Goal: Task Accomplishment & Management: Complete application form

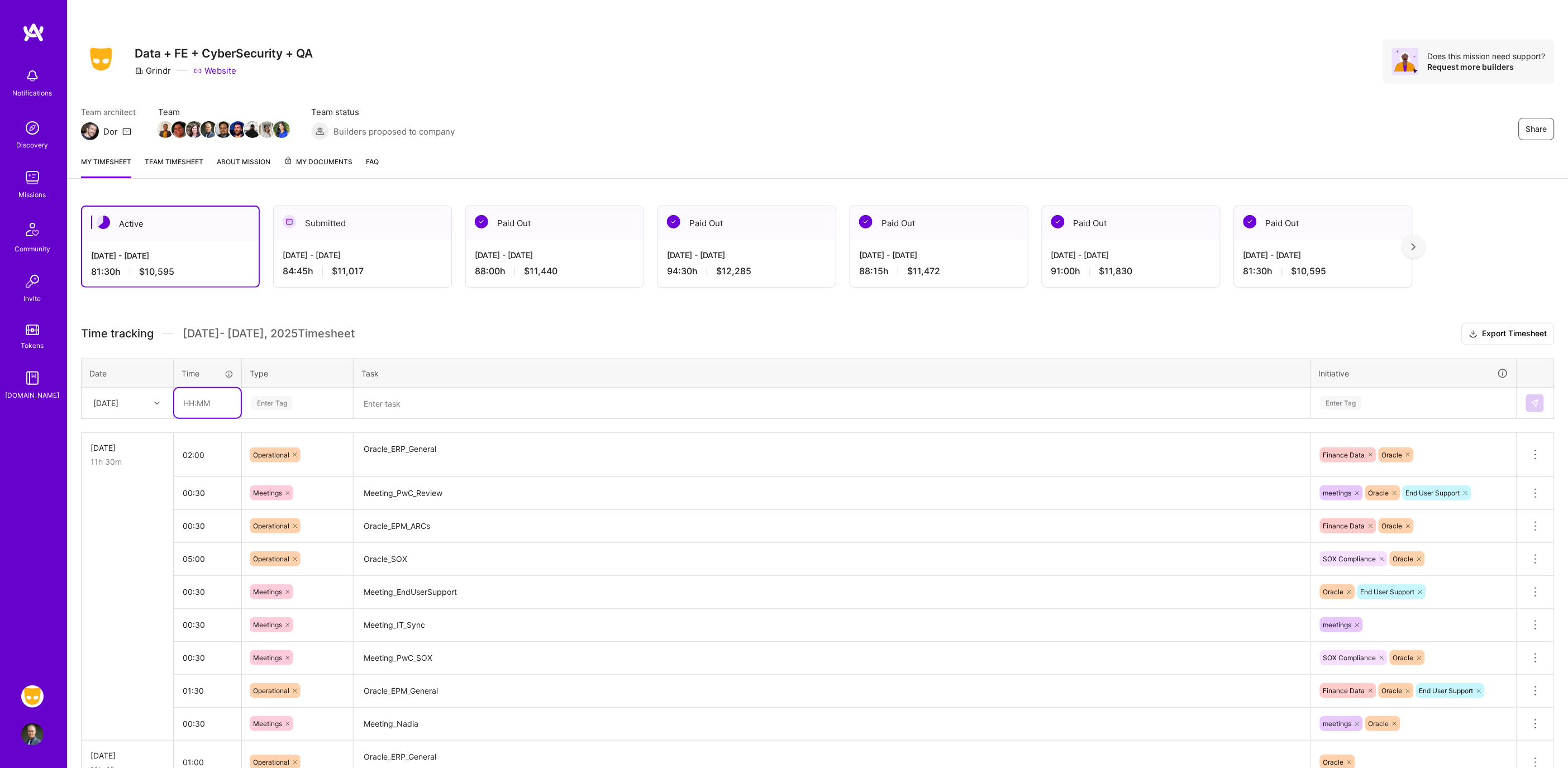
click at [208, 397] on input "text" at bounding box center [207, 403] width 67 height 30
type input "01:00"
type input "p"
type input "op"
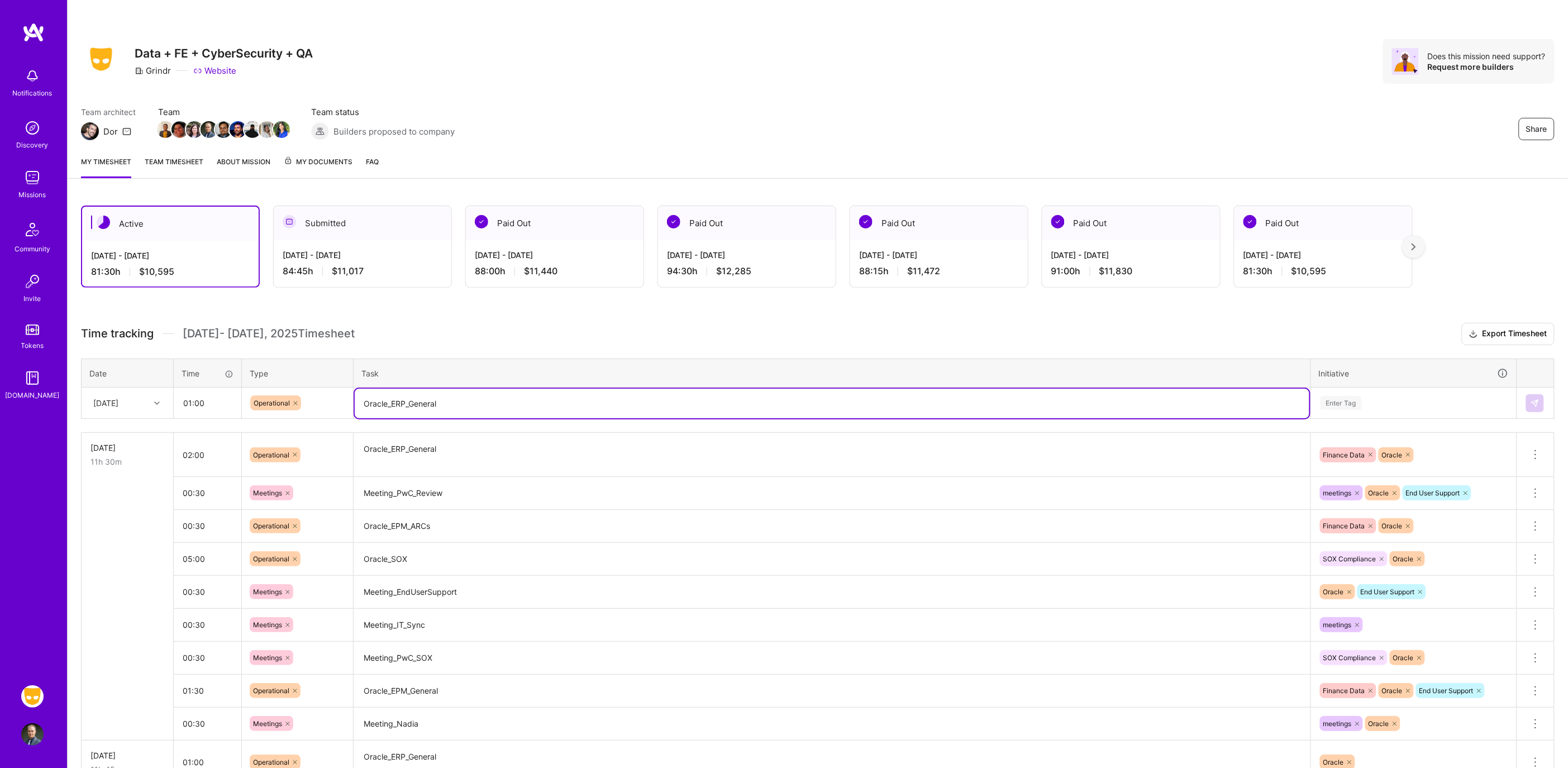
type textarea "Oracle_ERP_General"
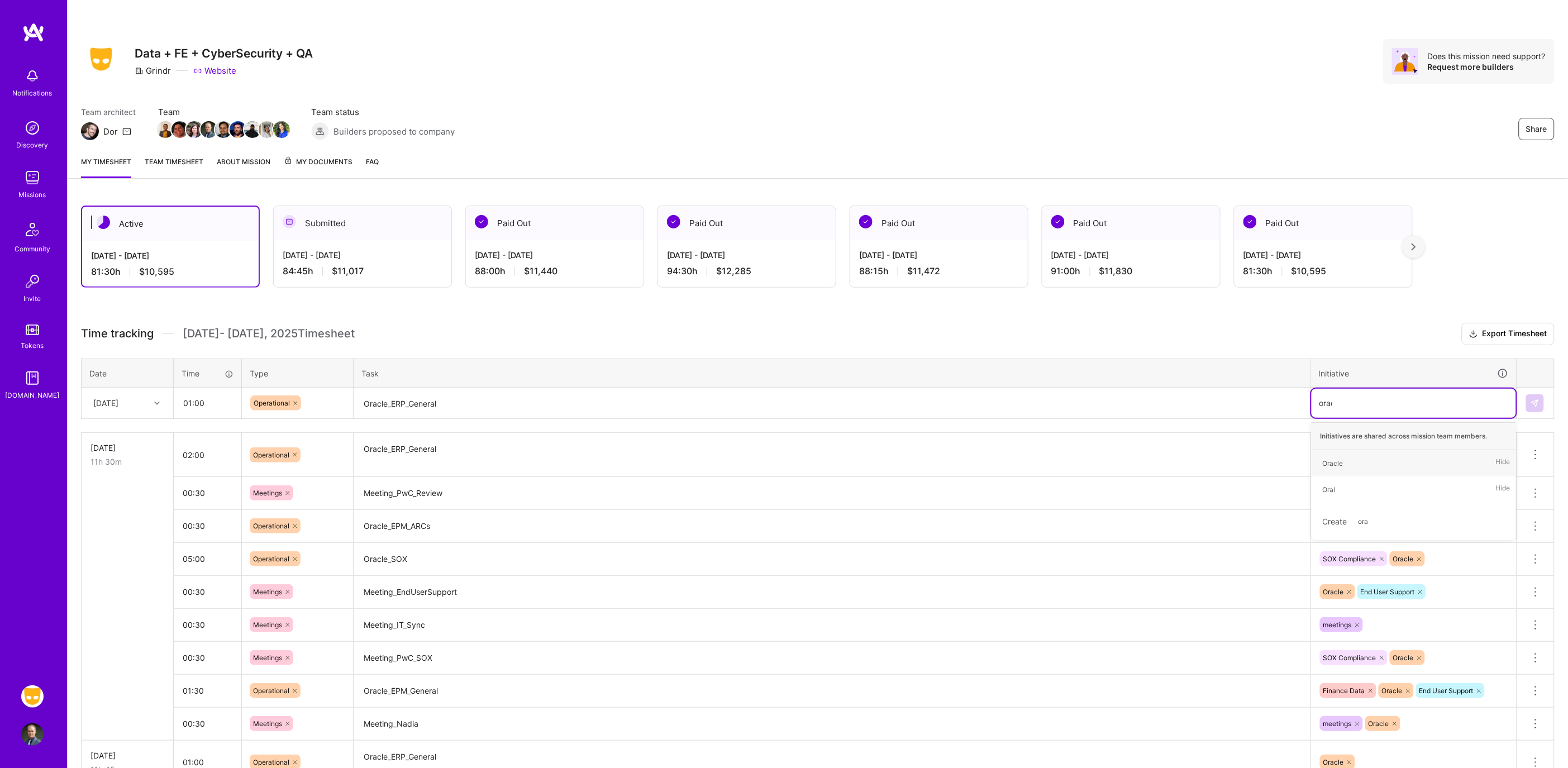
type input "oracl"
type input "so"
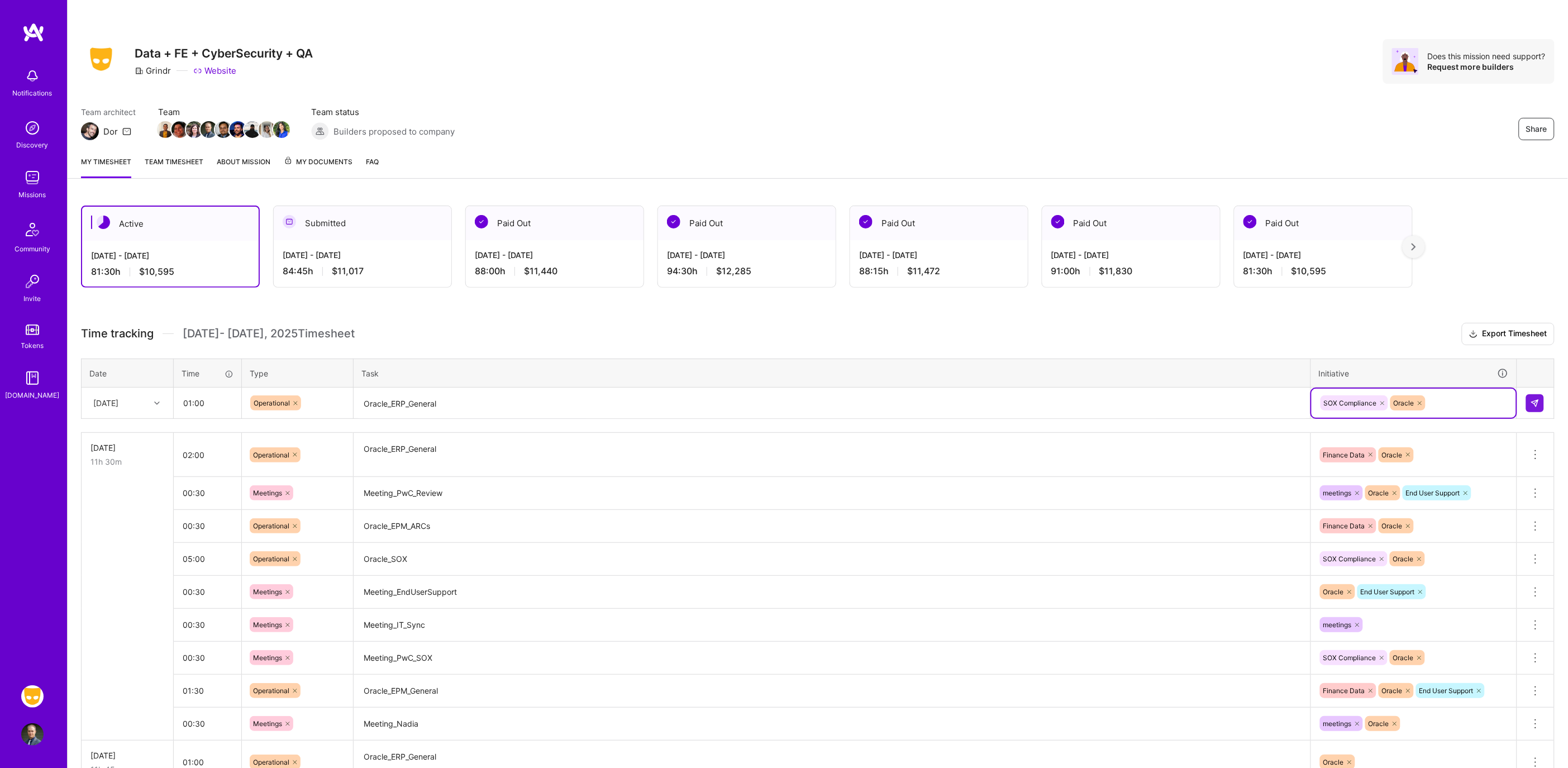
click at [1388, 399] on div at bounding box center [1383, 403] width 11 height 15
click at [1540, 409] on button at bounding box center [1535, 403] width 18 height 18
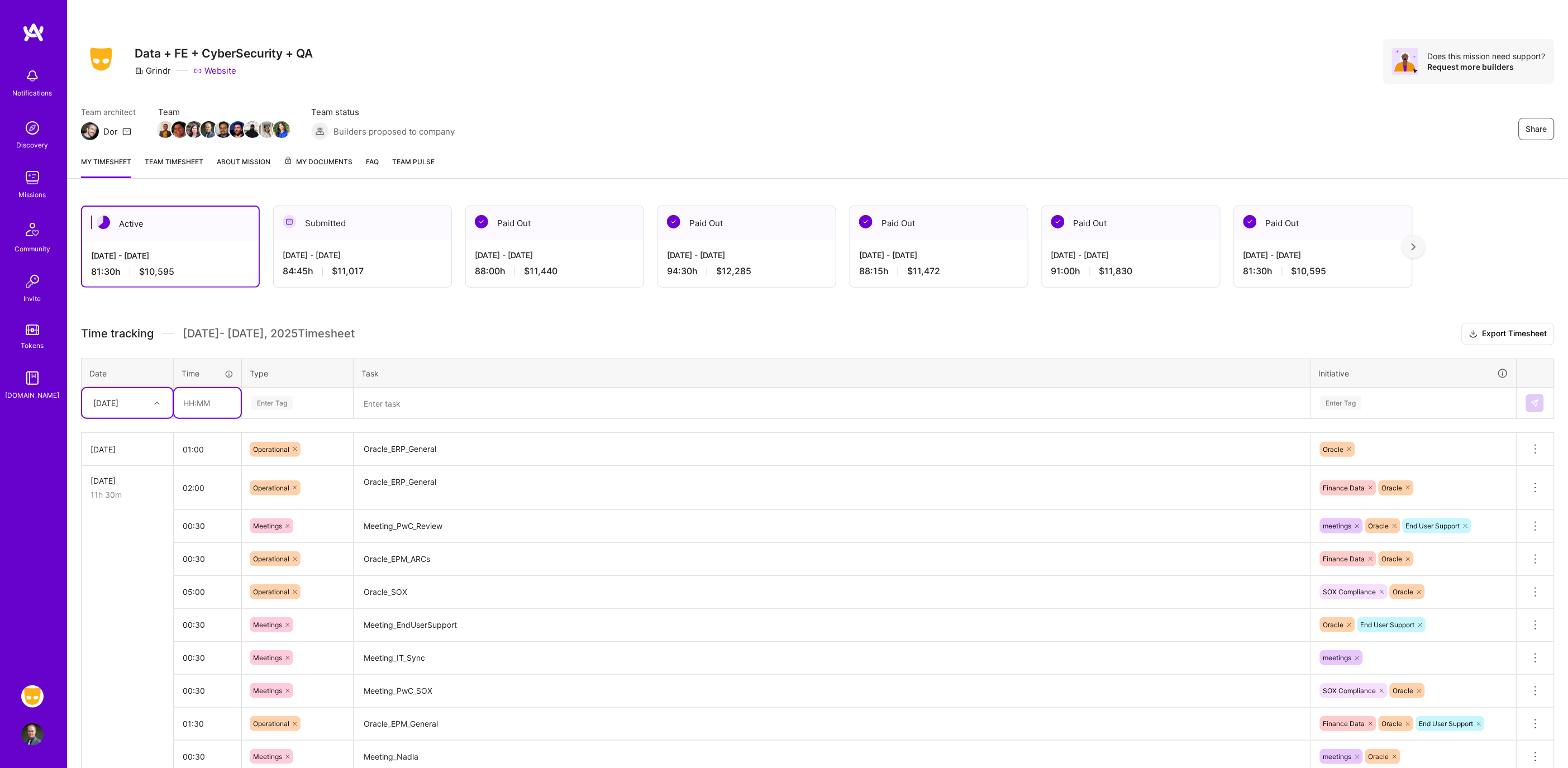
click at [208, 394] on input "text" at bounding box center [207, 403] width 67 height 30
type input "06:30"
type input "o"
type input "s"
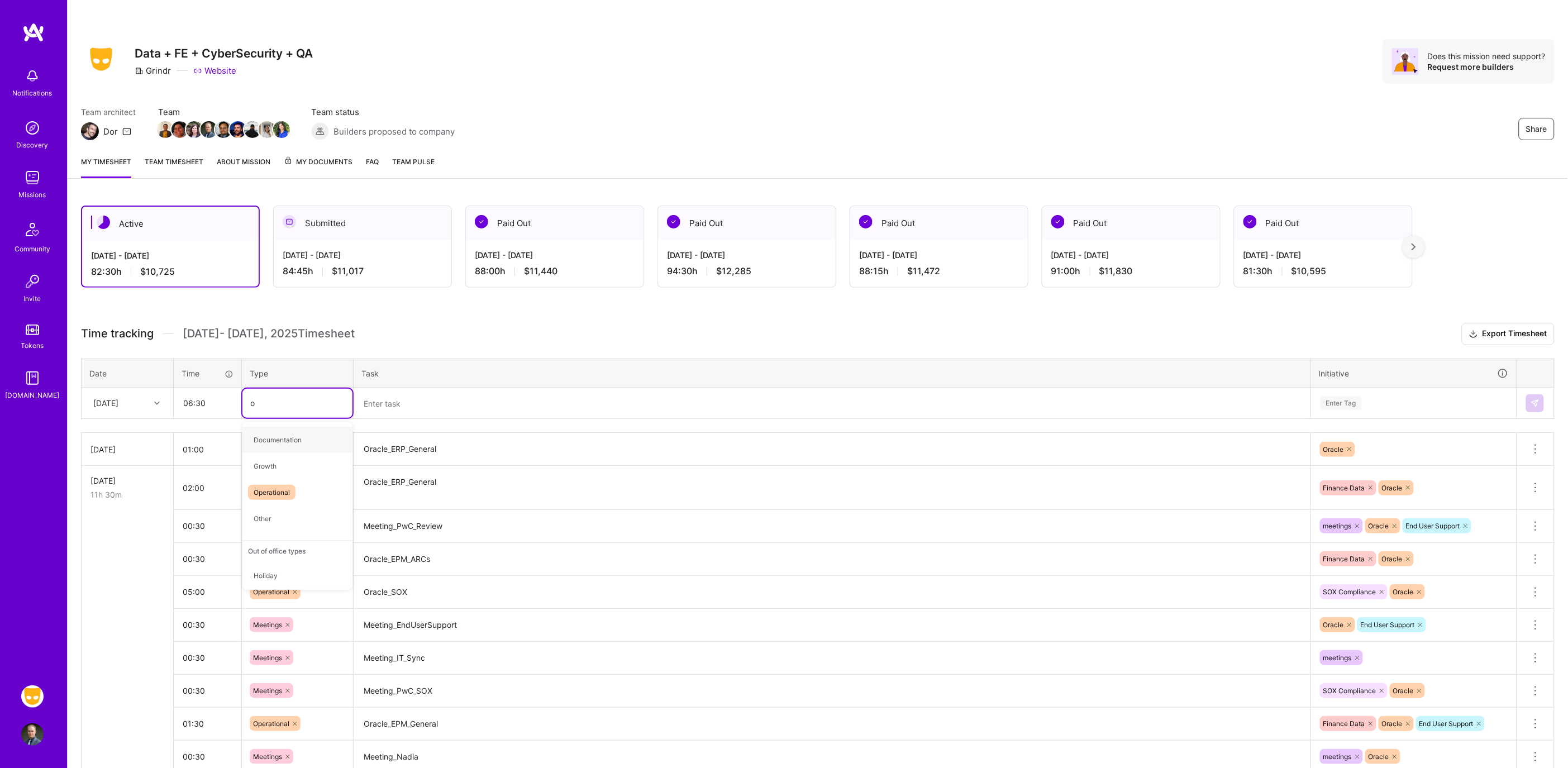
type input "op"
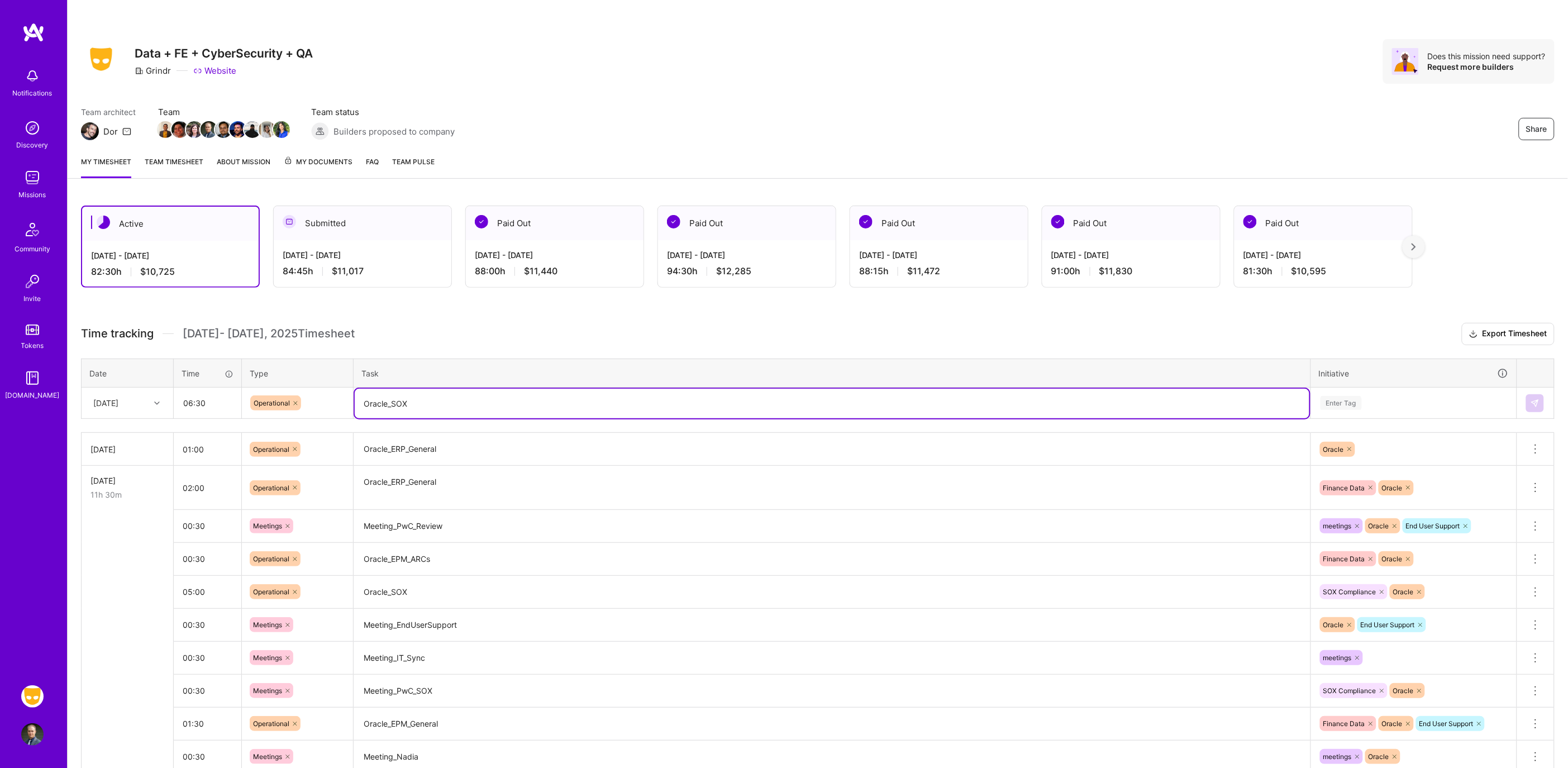
type textarea "Oracle_SOX"
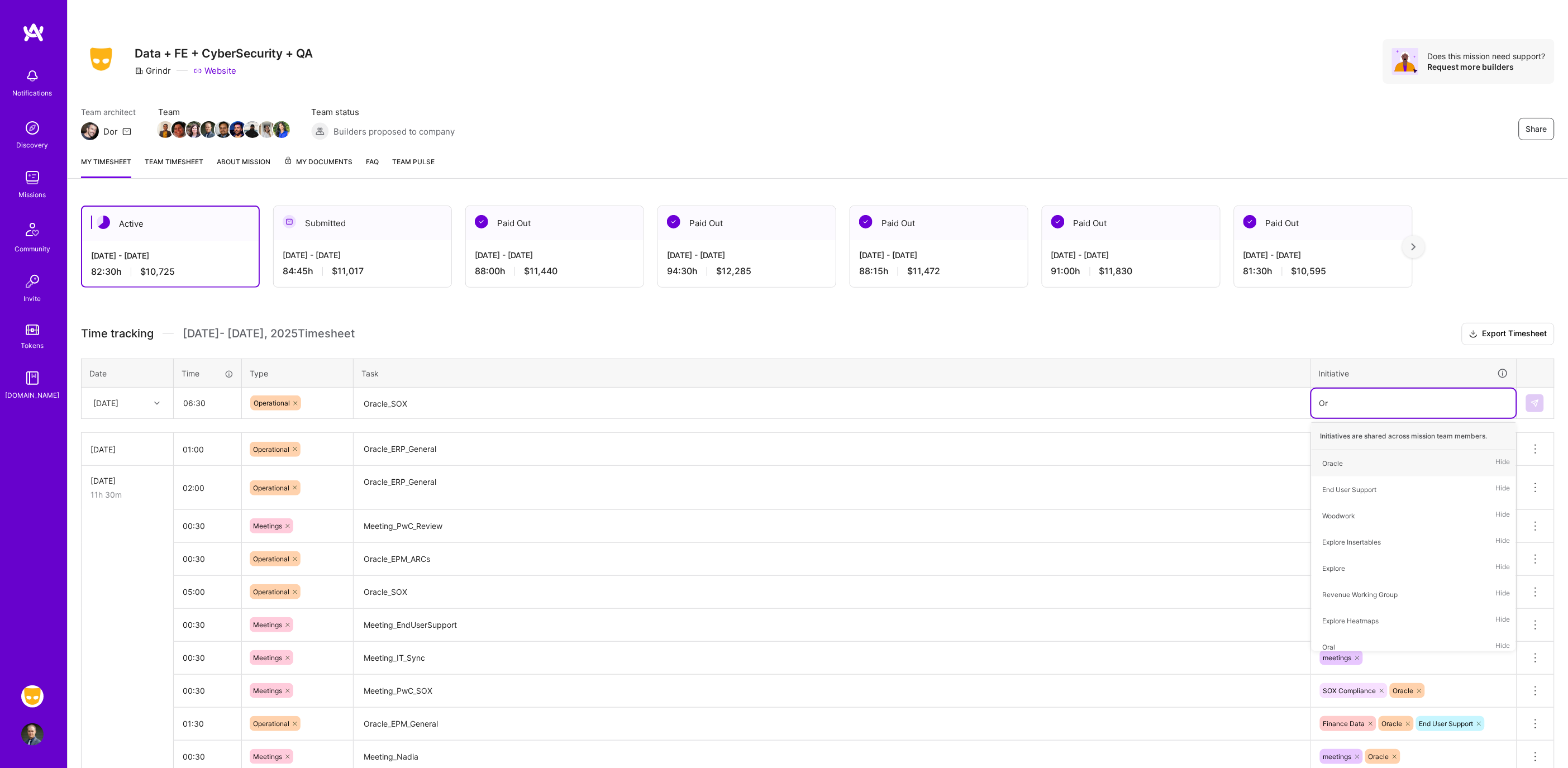
type input "Ora"
type input "sox"
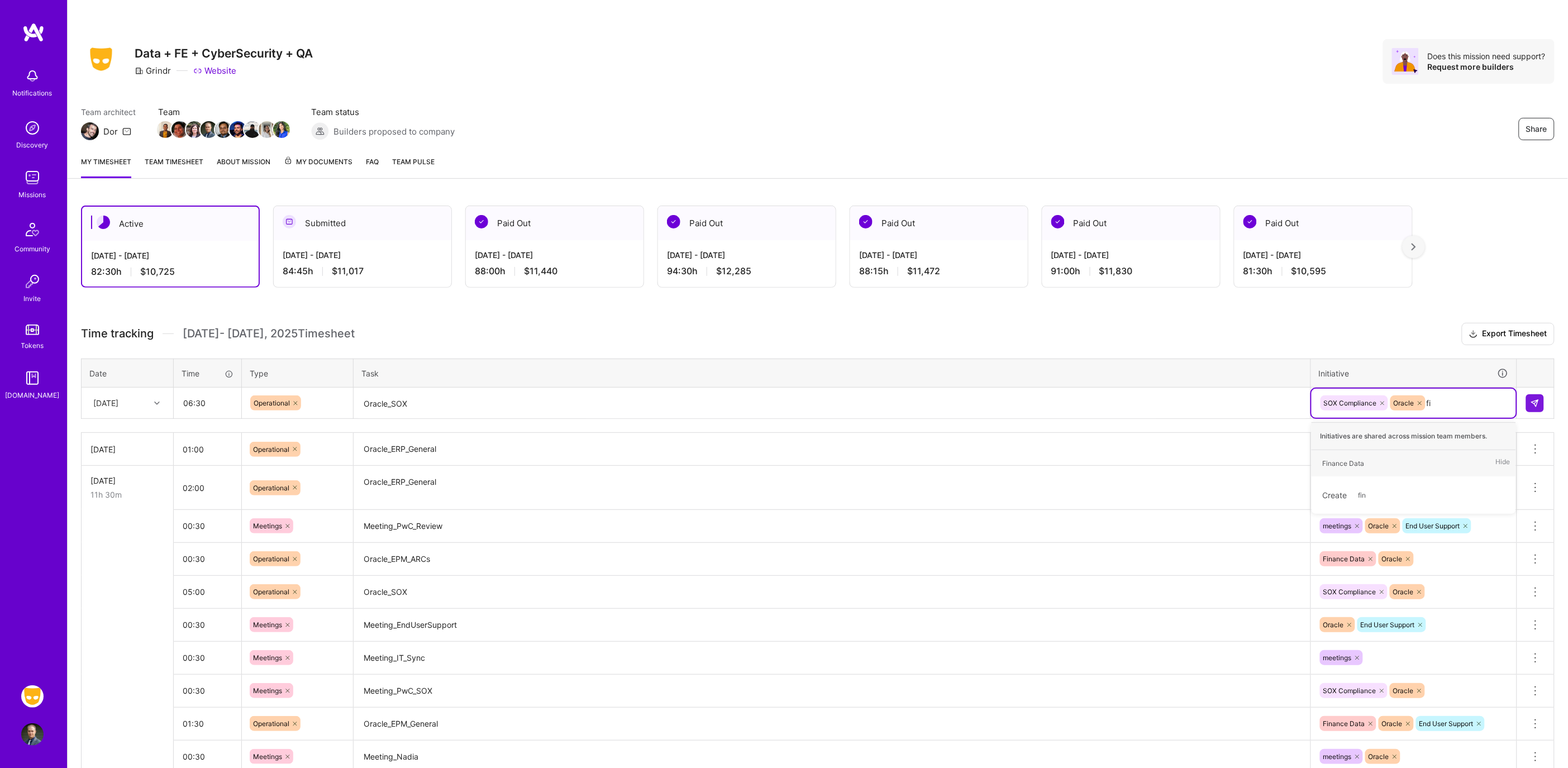
type input "f"
click at [1538, 405] on button at bounding box center [1535, 403] width 18 height 18
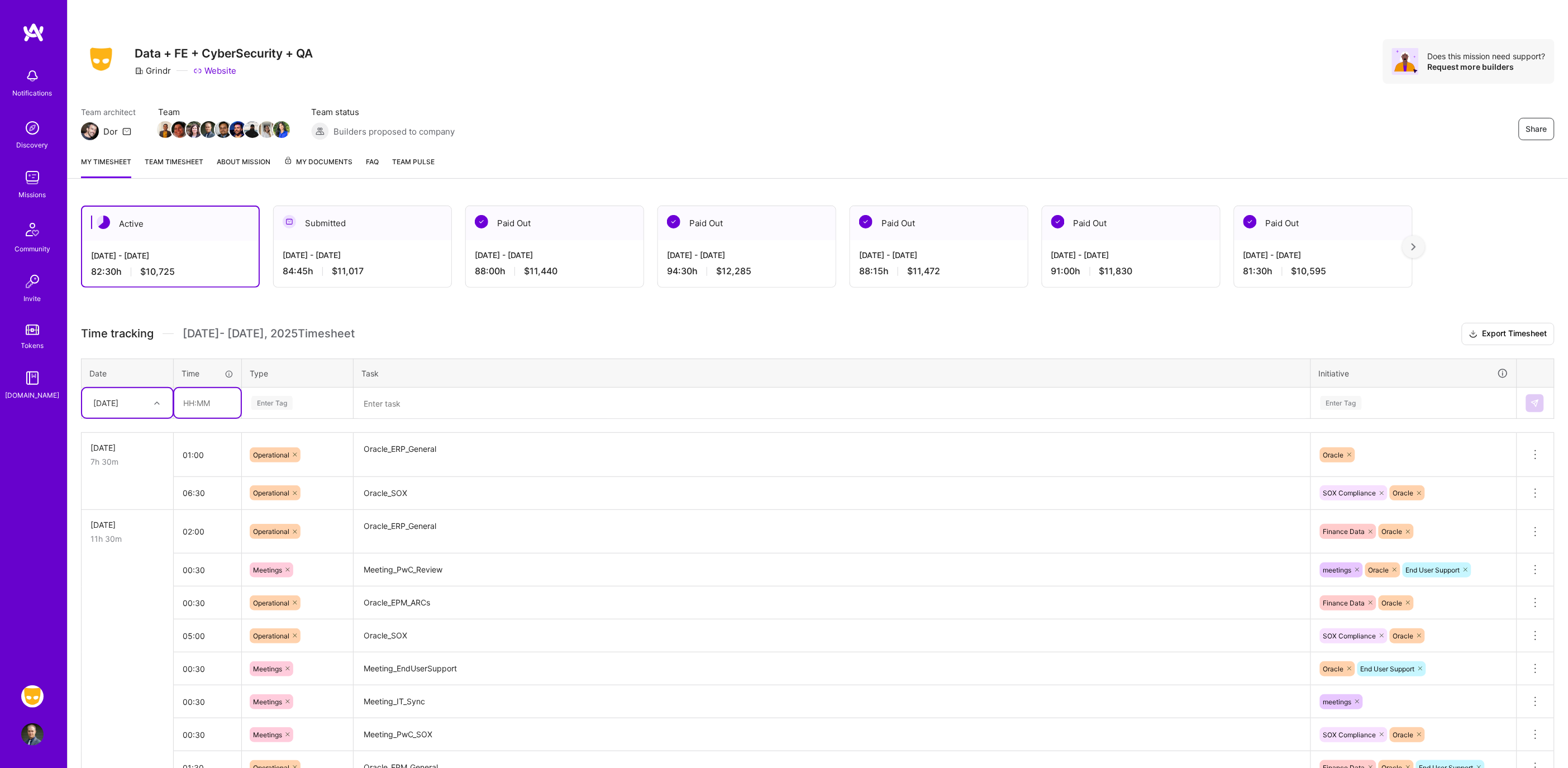
click at [218, 403] on input "text" at bounding box center [207, 403] width 67 height 30
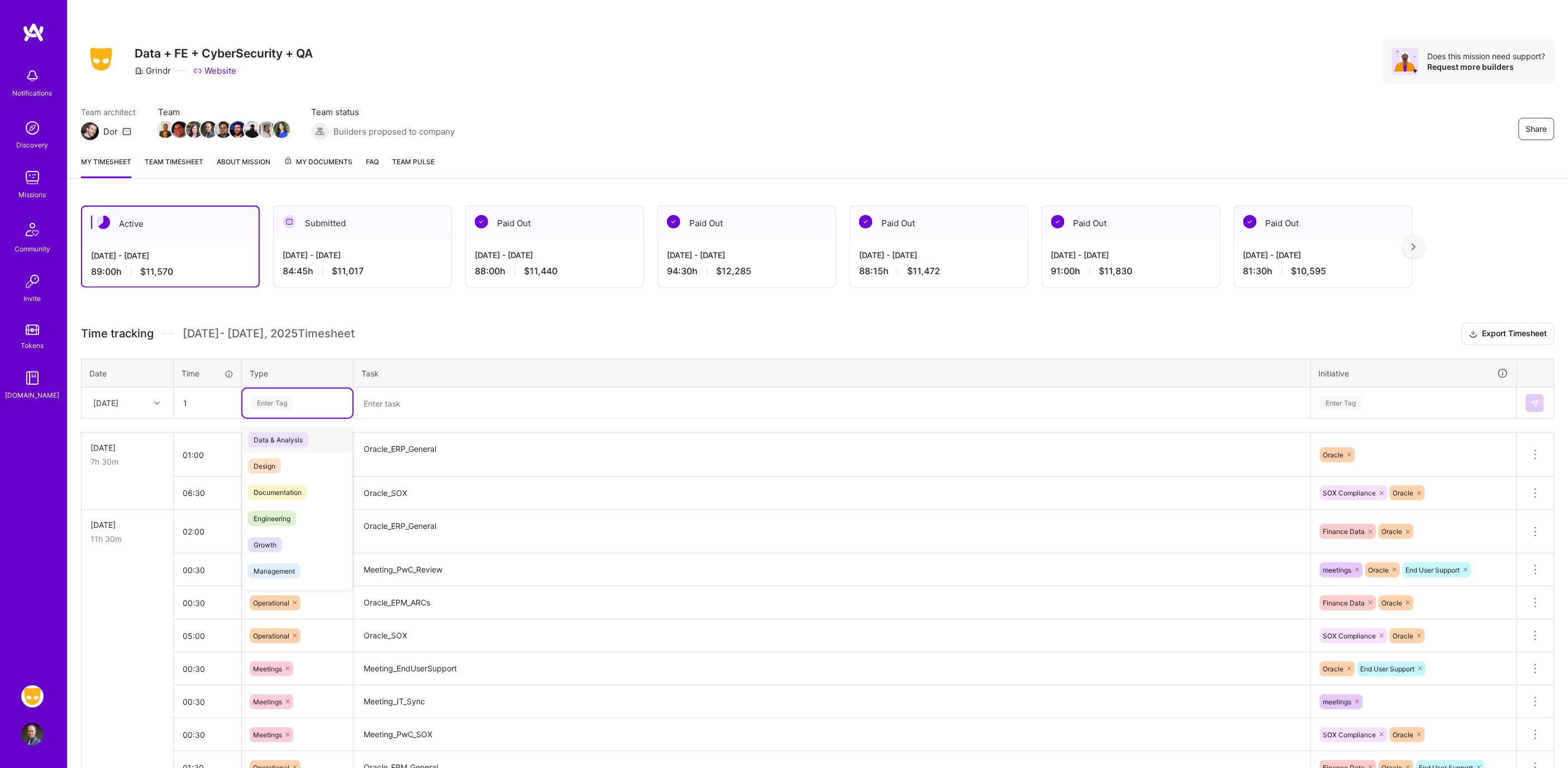
type input "01:00"
type input "meet"
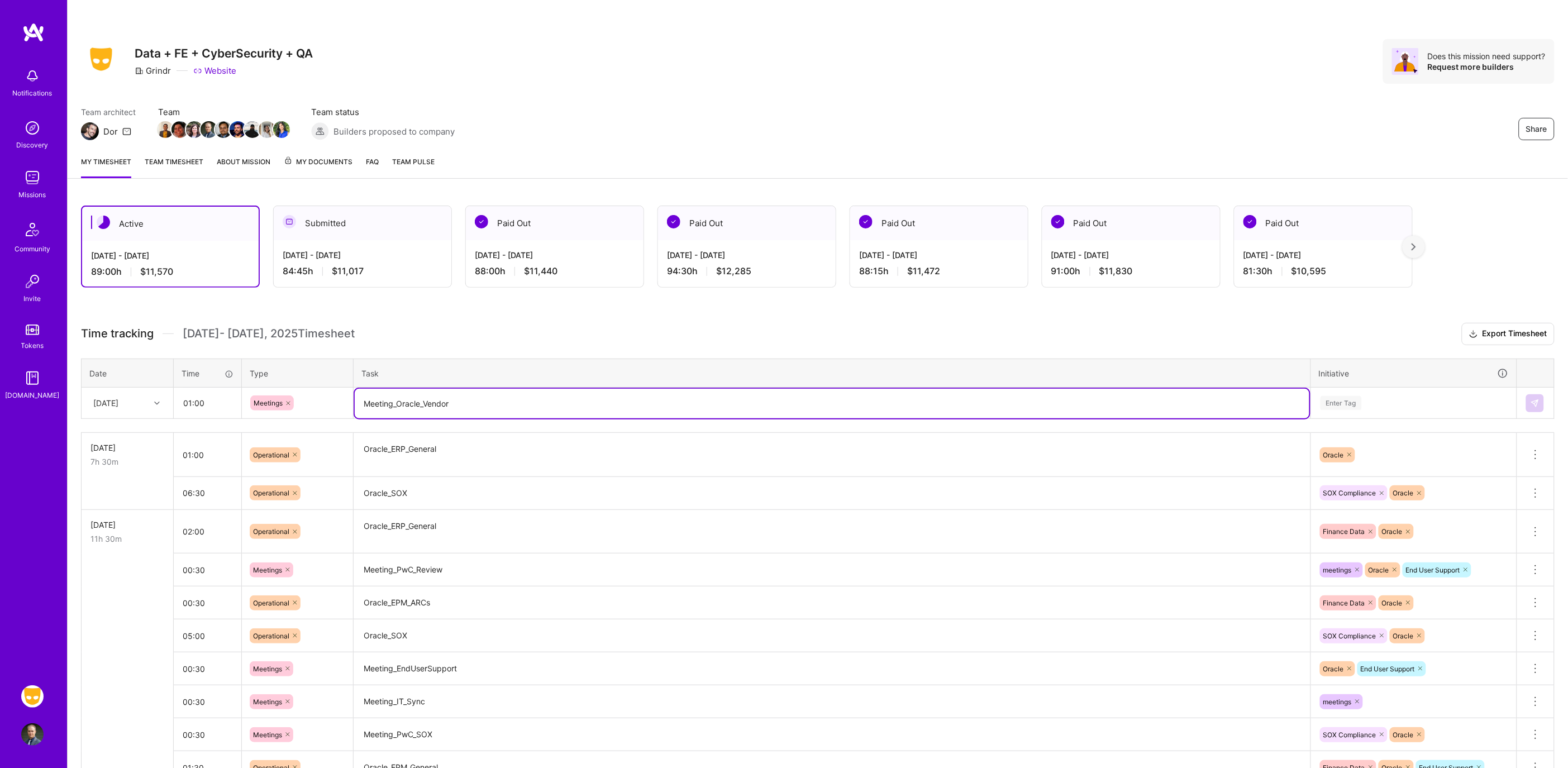
type textarea "Meeting_Oracle_Vendor"
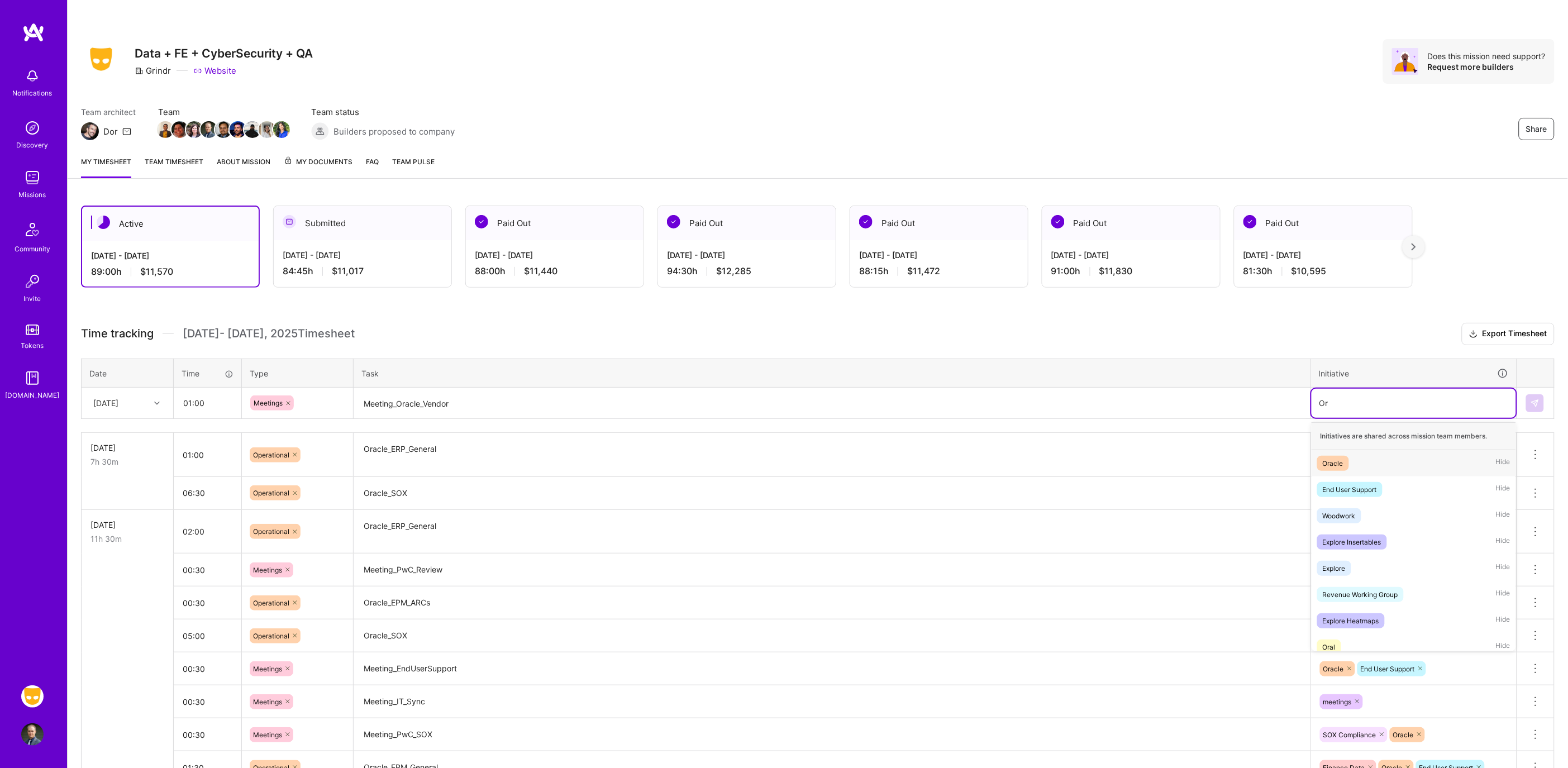
type input "Or"
type input "Orac"
type input "e"
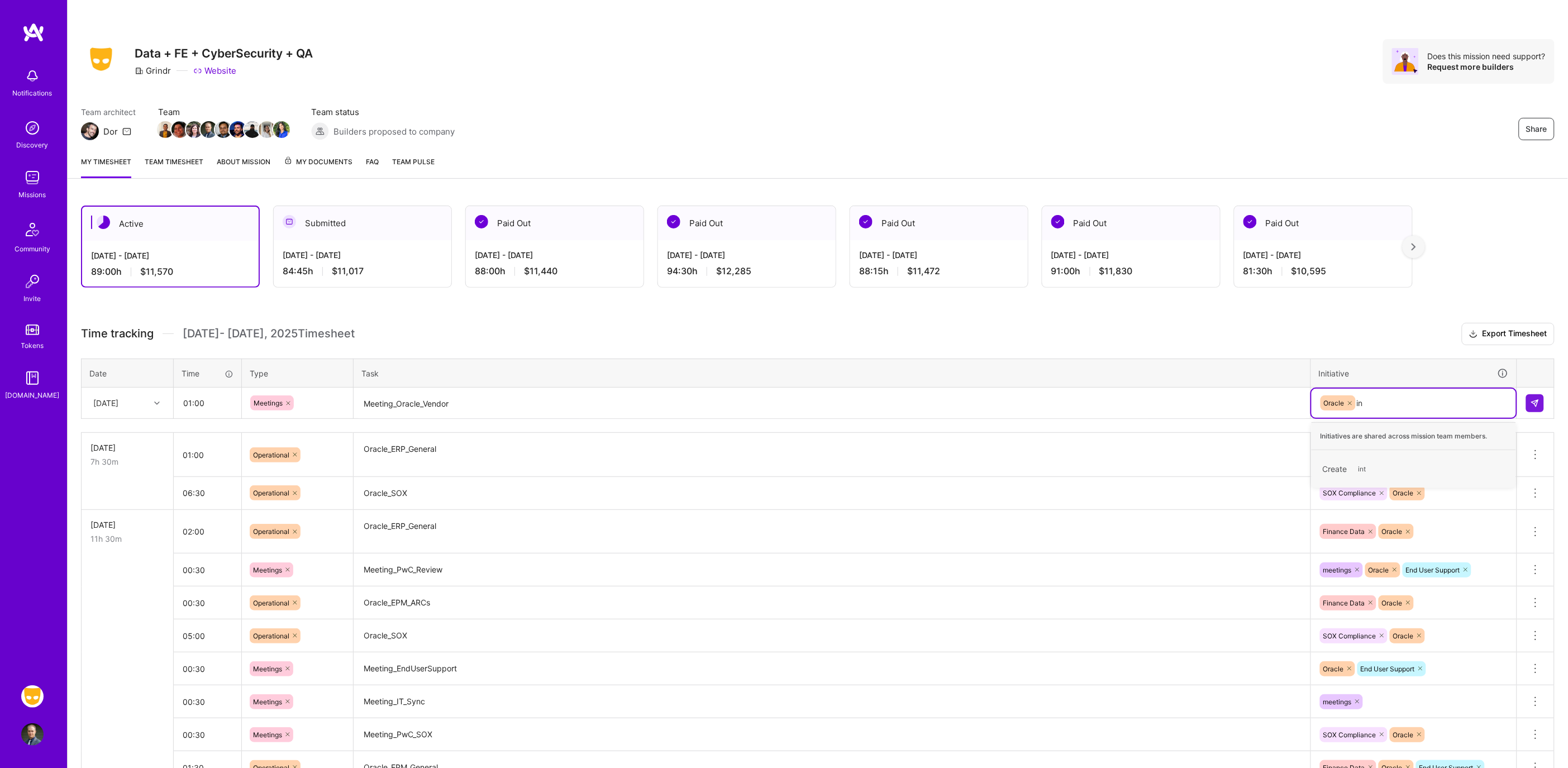
type input "i"
type input "fina"
type input ","
type input "mee"
click at [1536, 404] on img at bounding box center [1536, 403] width 9 height 9
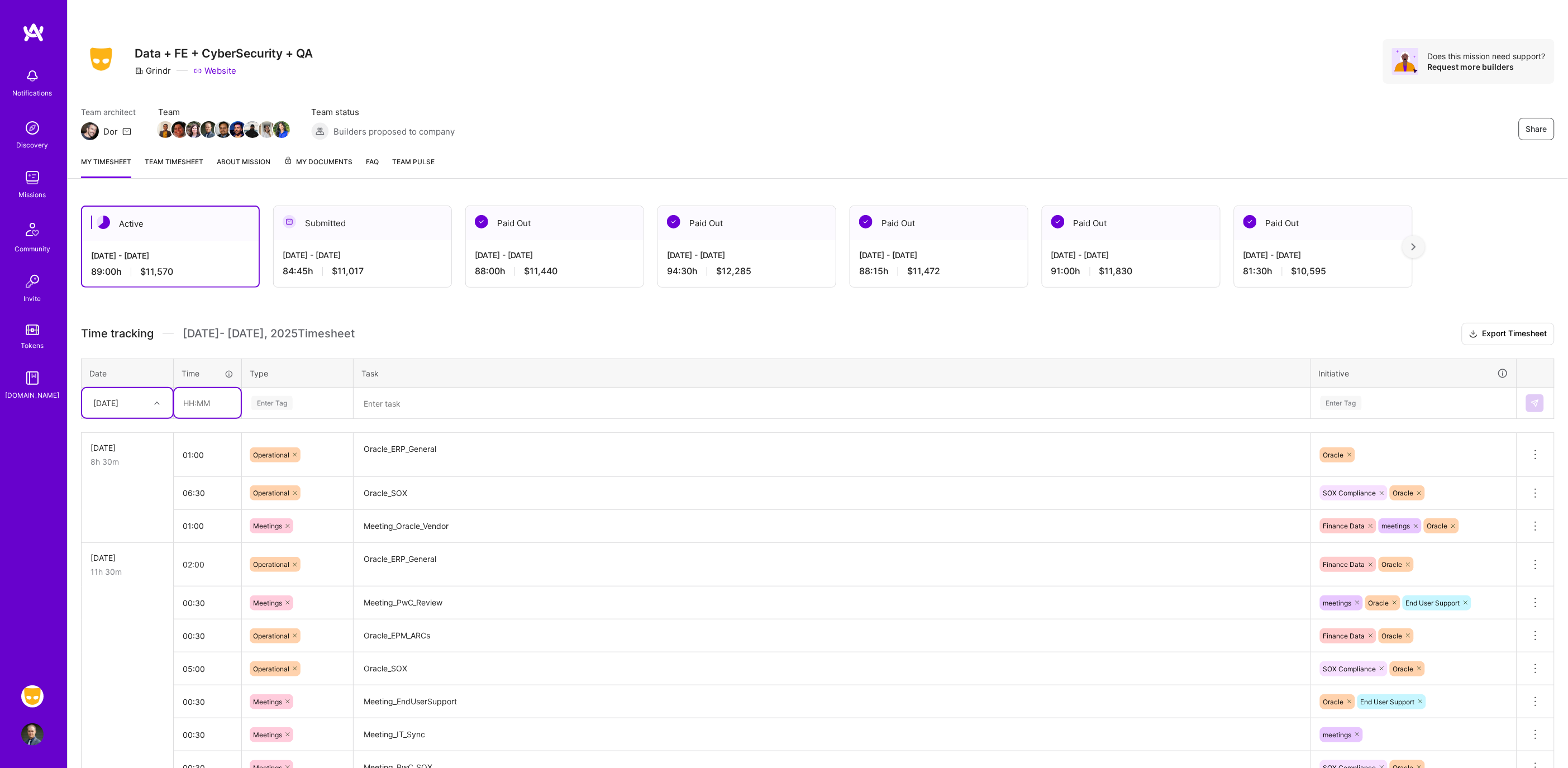
click at [230, 397] on input "text" at bounding box center [207, 403] width 67 height 30
type input "01:00"
type input "op"
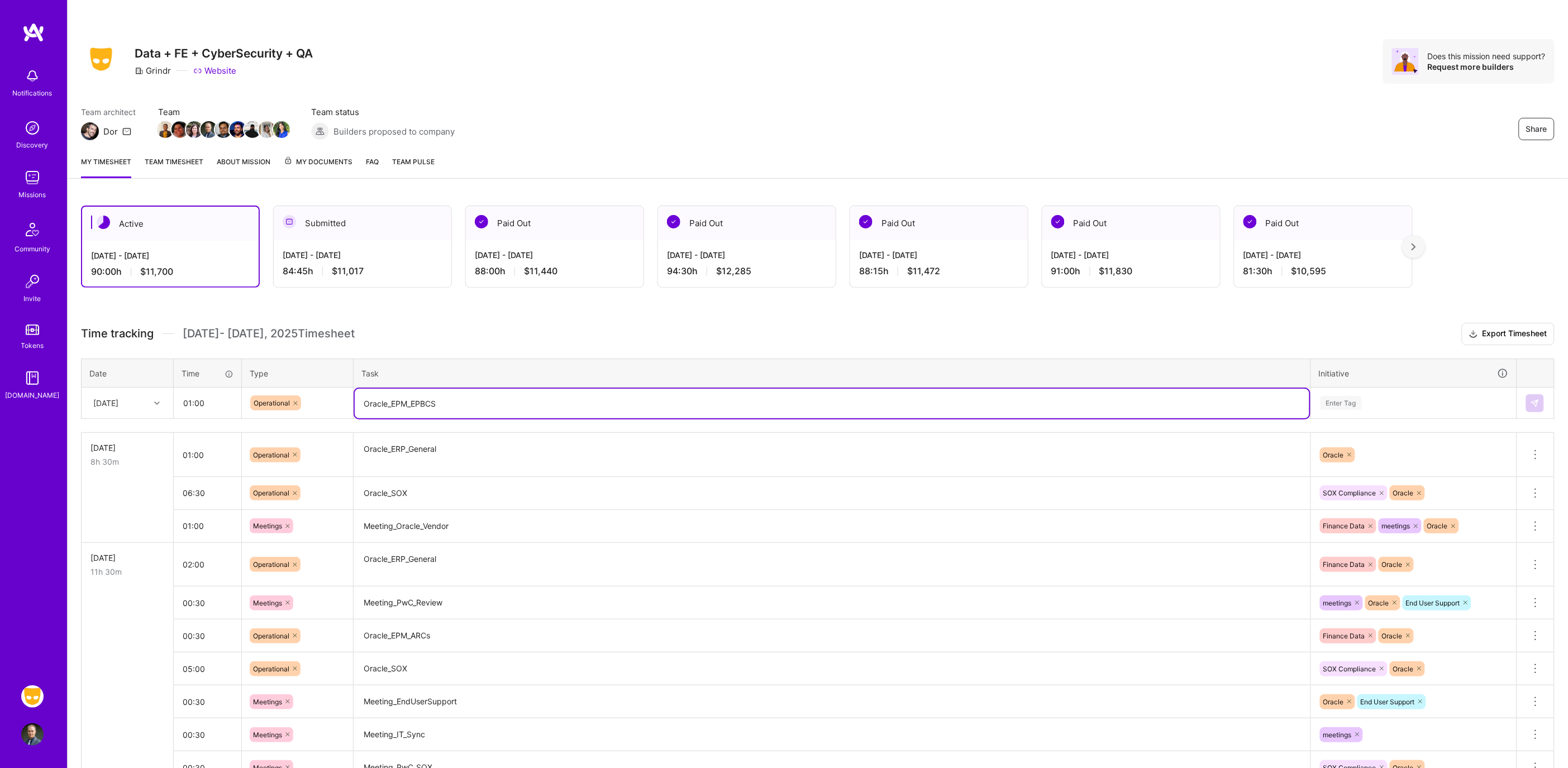
type textarea "Oracle_EPM_EPBCS"
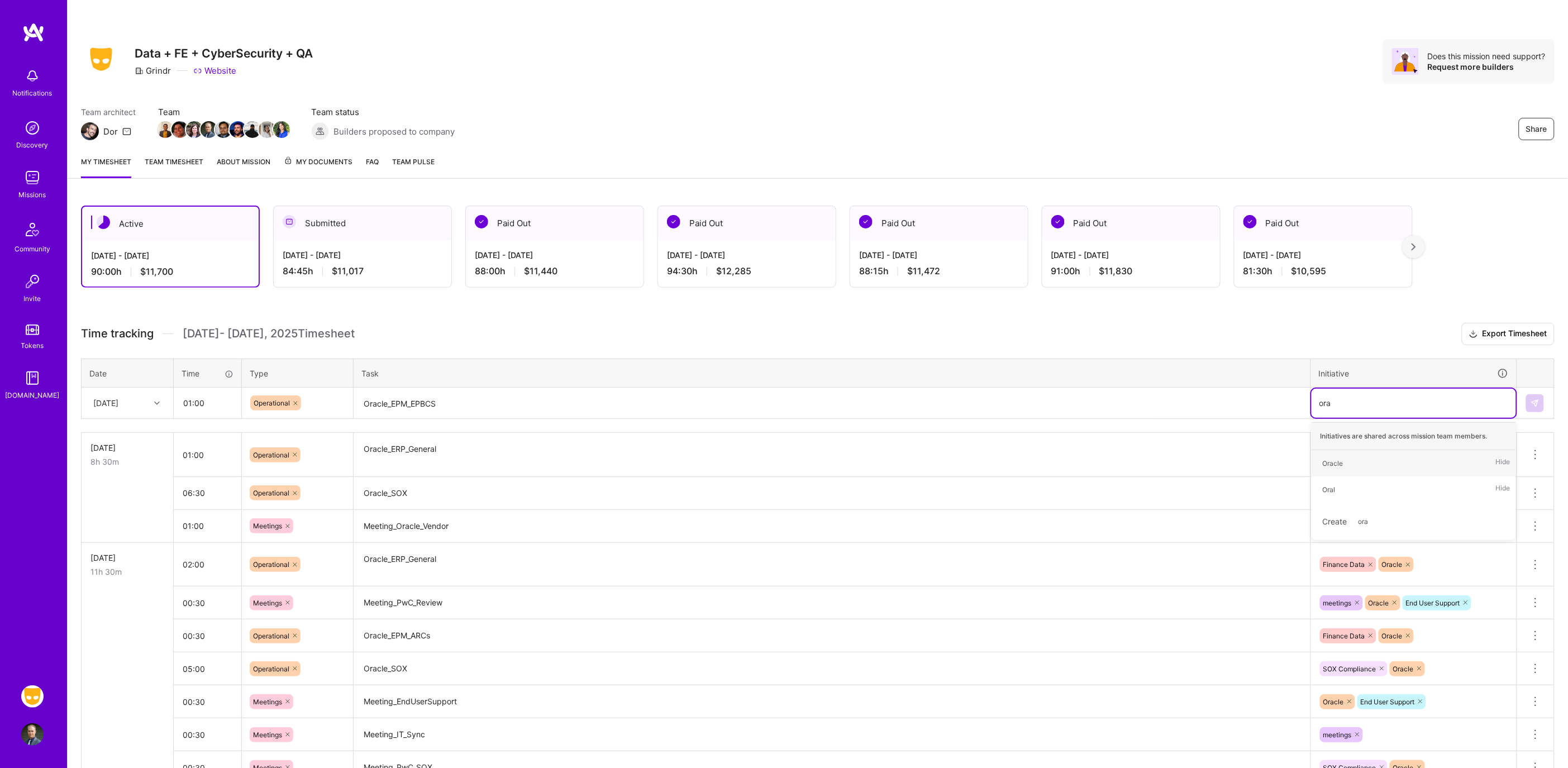
type input "orac"
type input "fina"
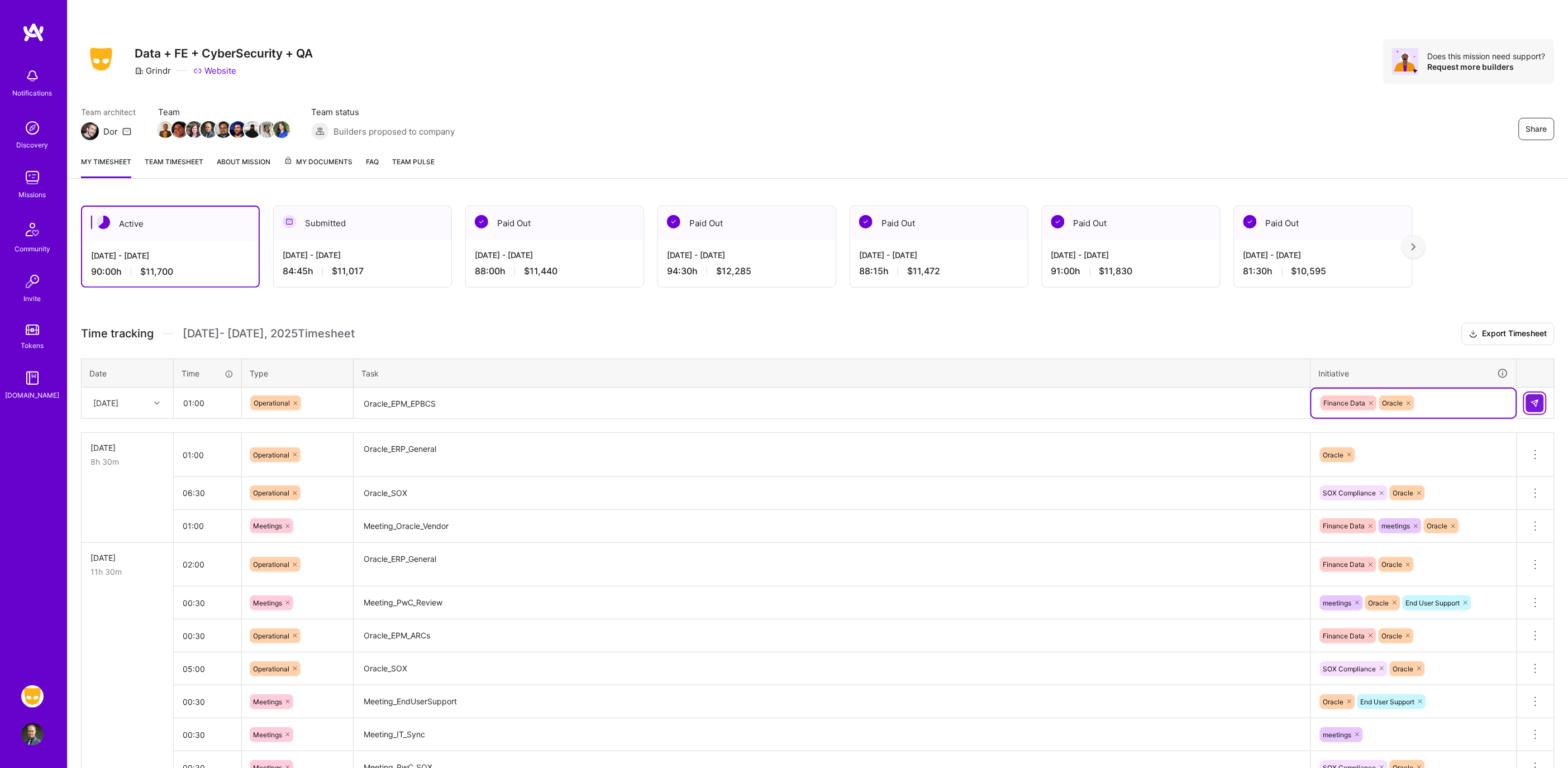
click at [1529, 395] on button at bounding box center [1535, 403] width 18 height 18
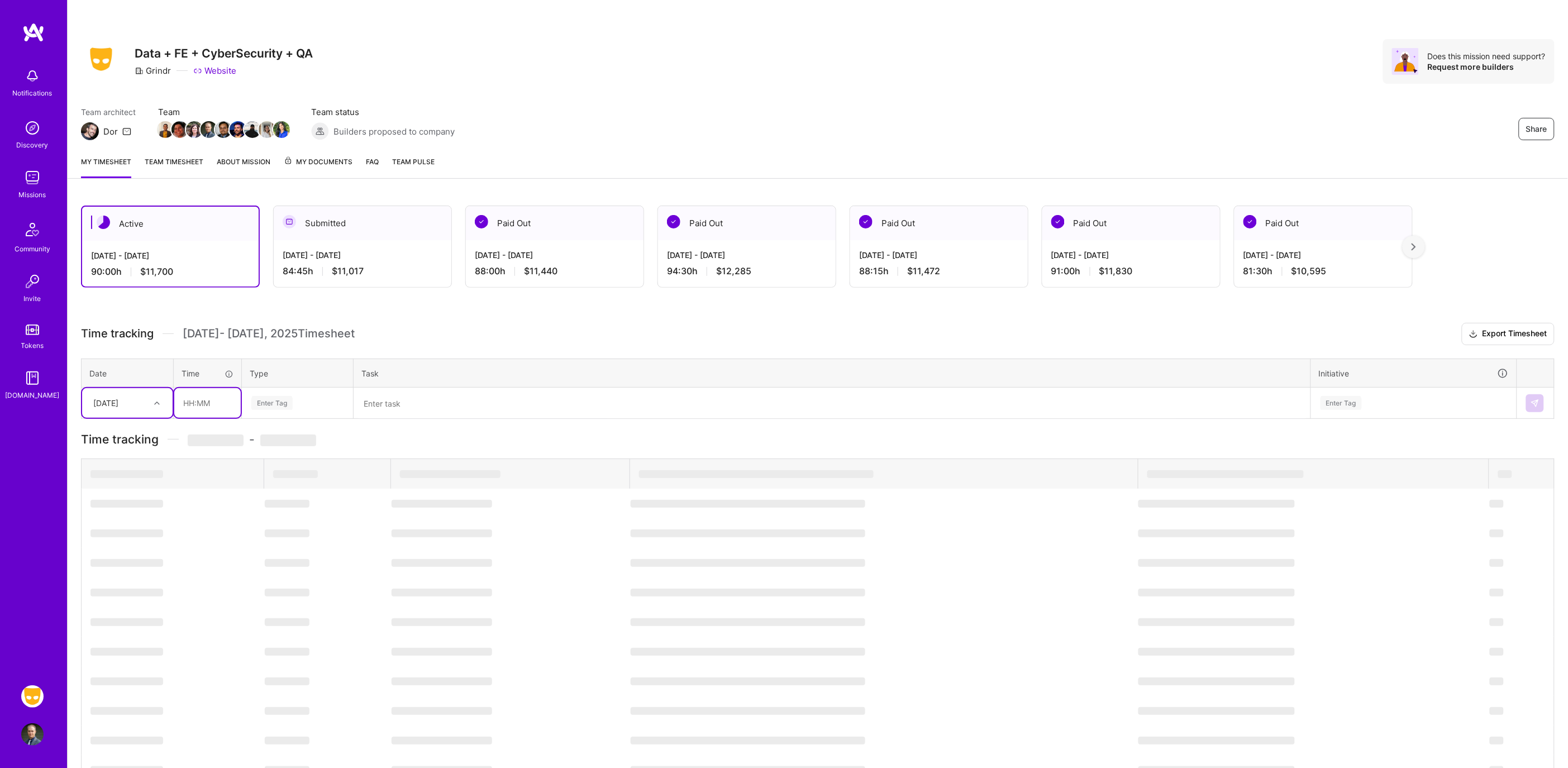
click at [233, 398] on input "text" at bounding box center [207, 403] width 67 height 30
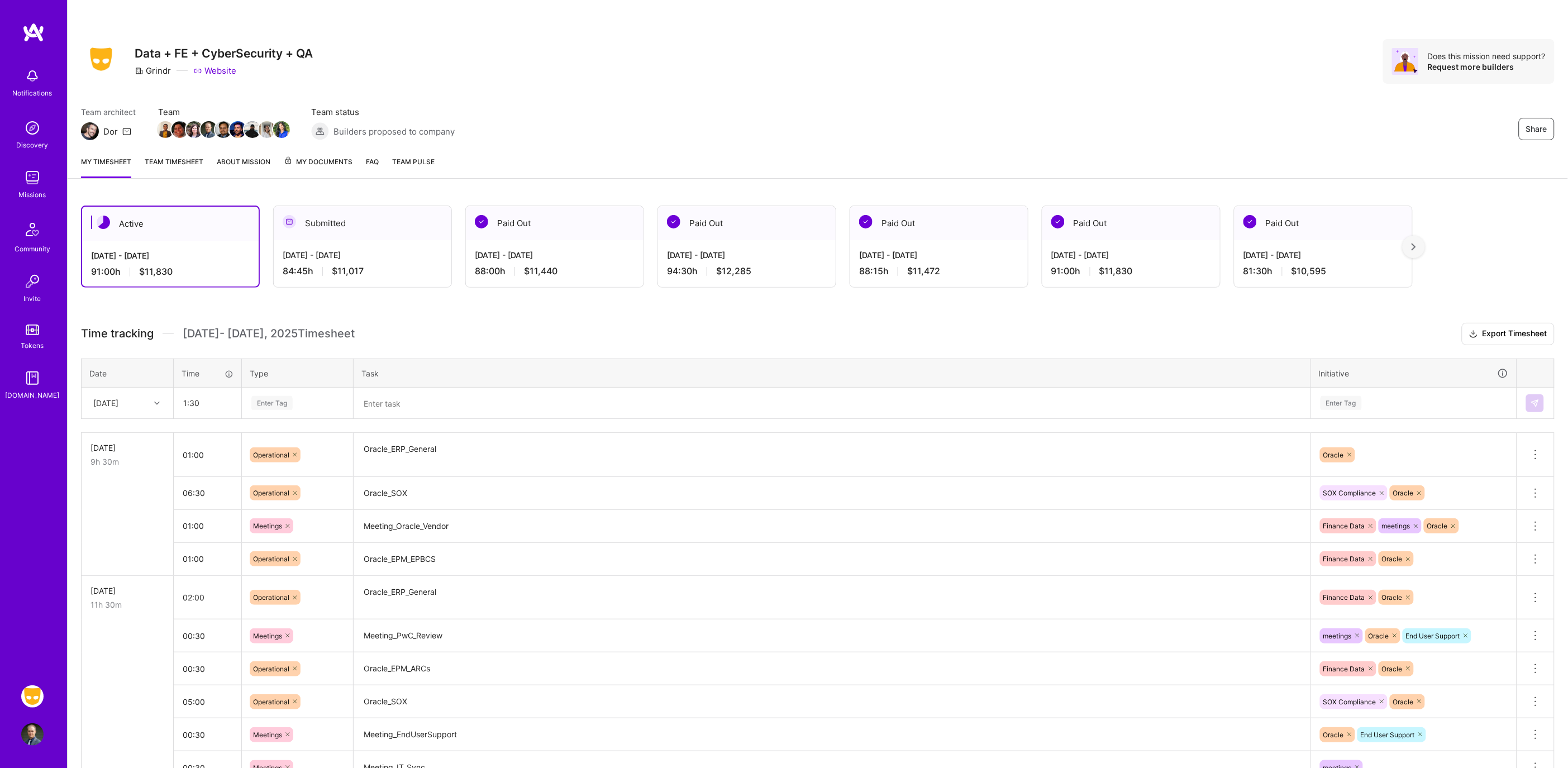
type input "01:30"
type input "meet"
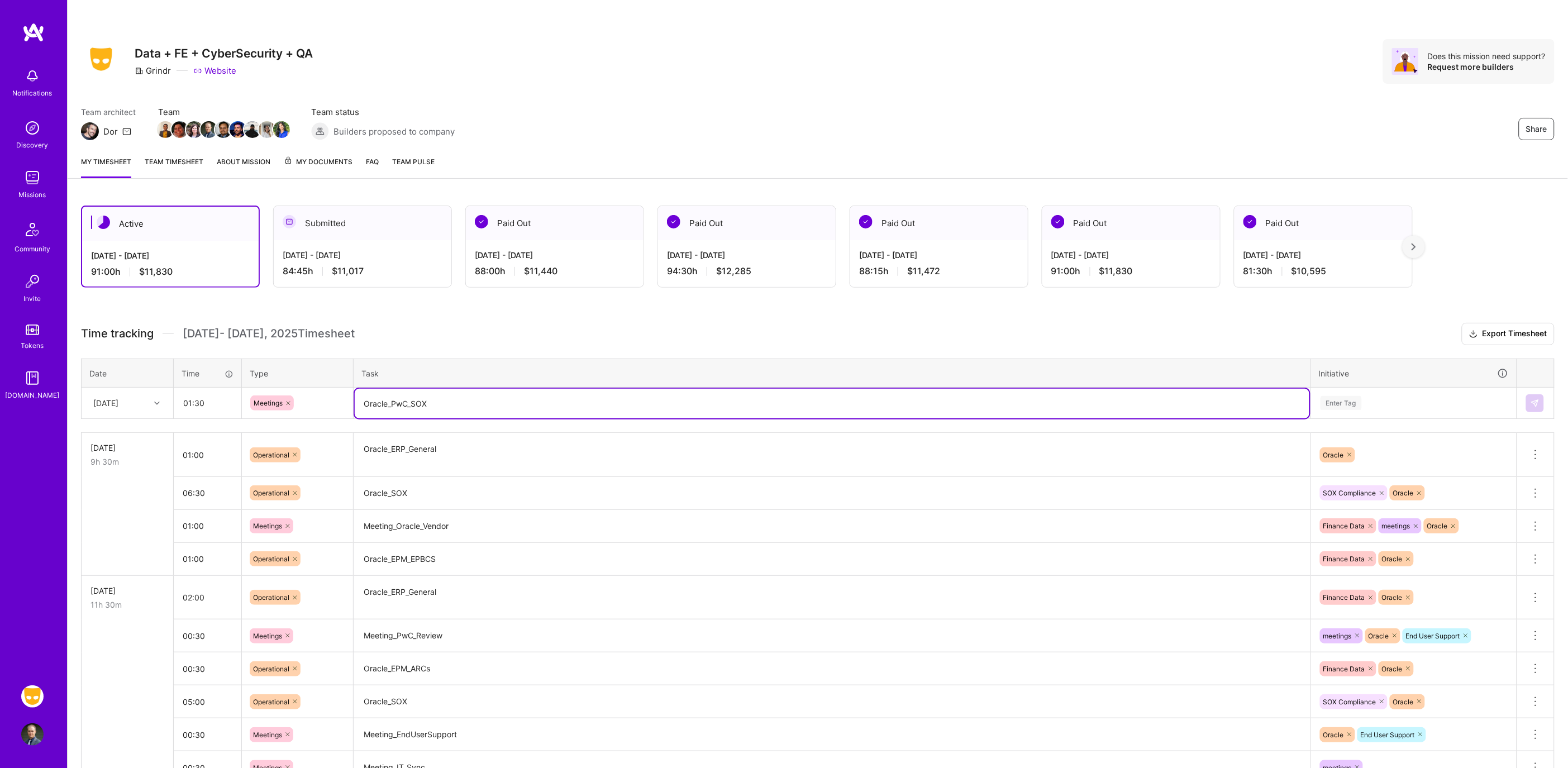
type textarea "Oracle_PwC_SOX"
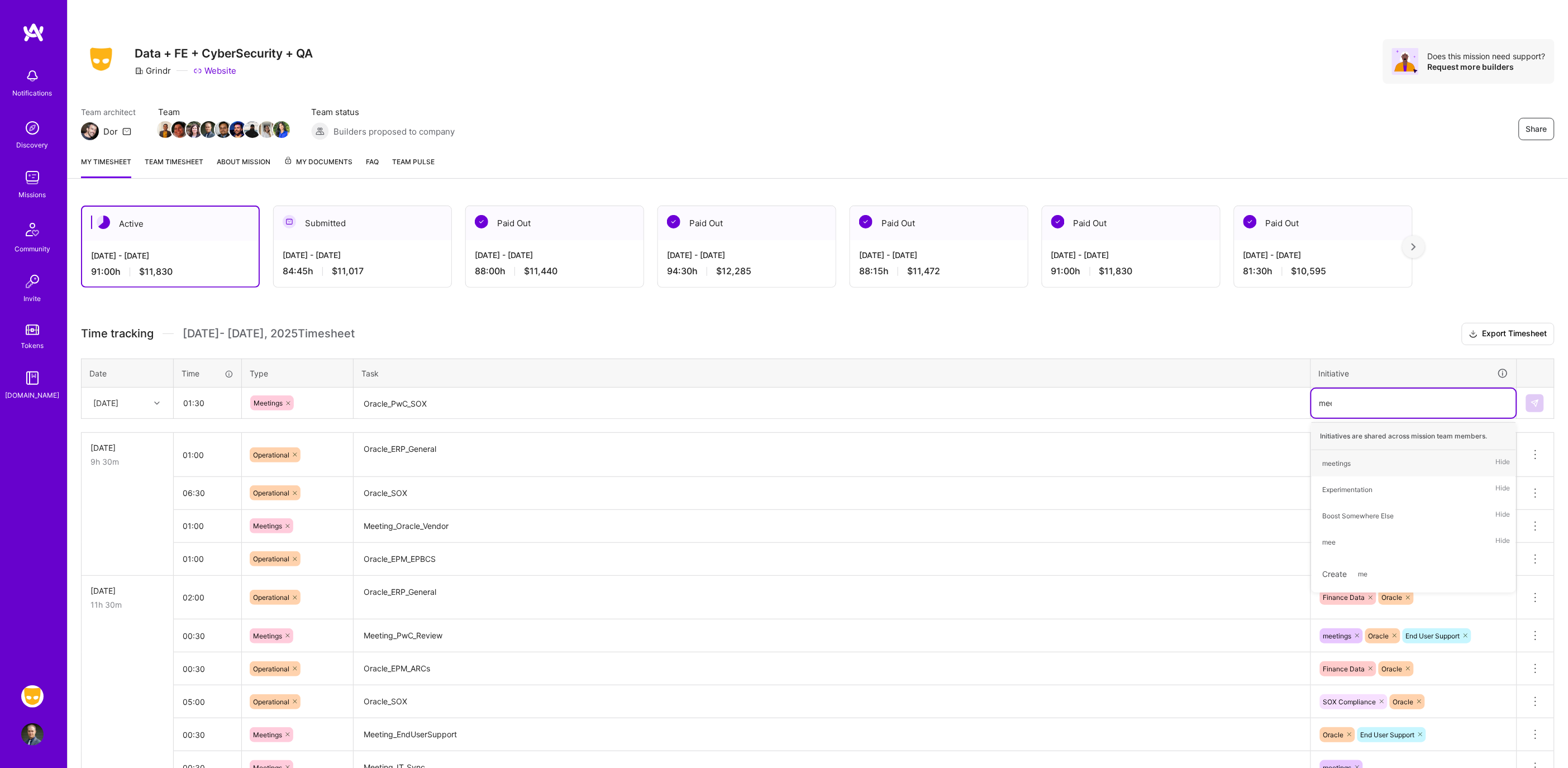
type input "meet"
type input "sox"
type input "ira'"
type input "ora"
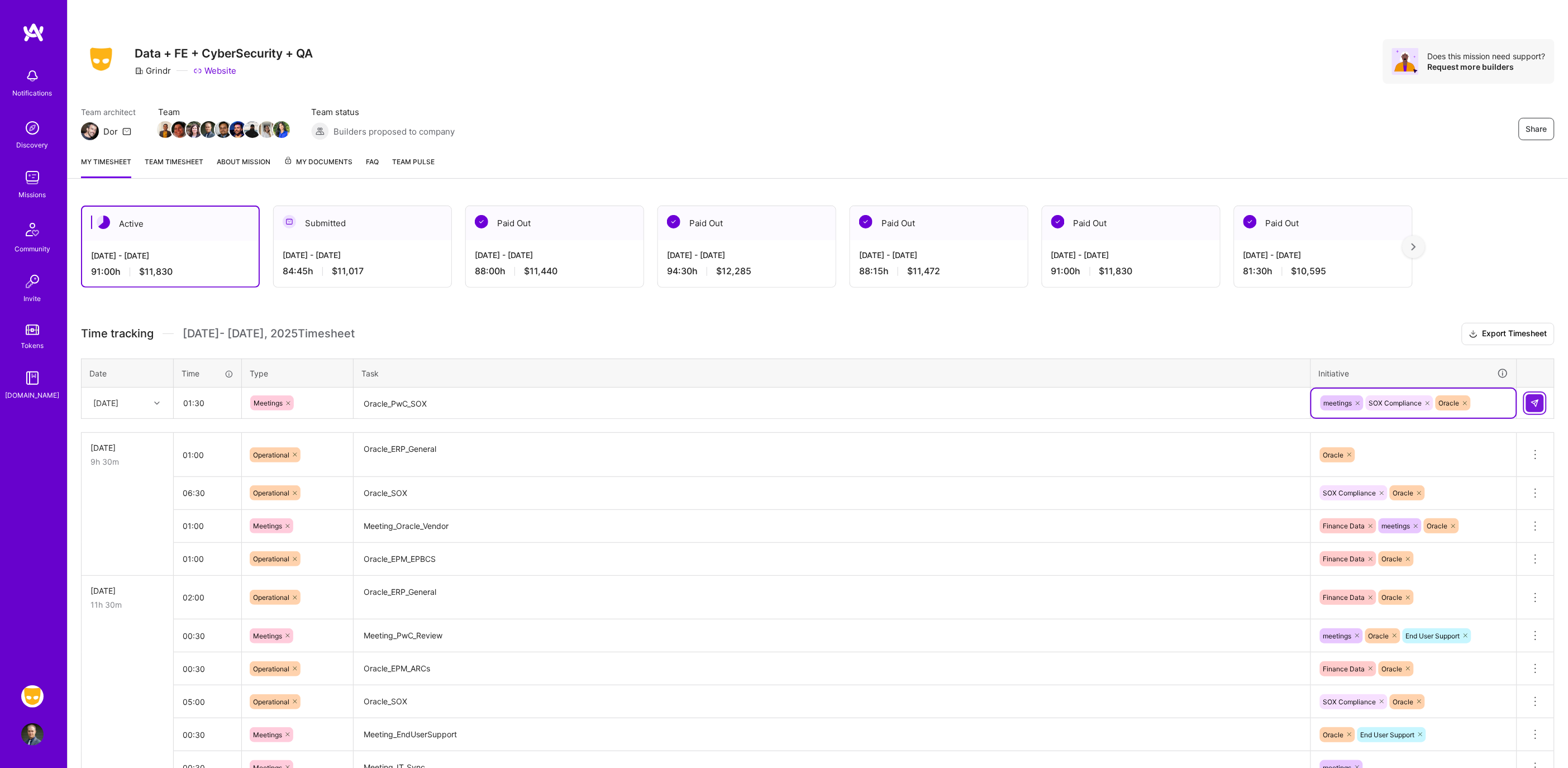
click at [1535, 403] on img at bounding box center [1536, 403] width 9 height 9
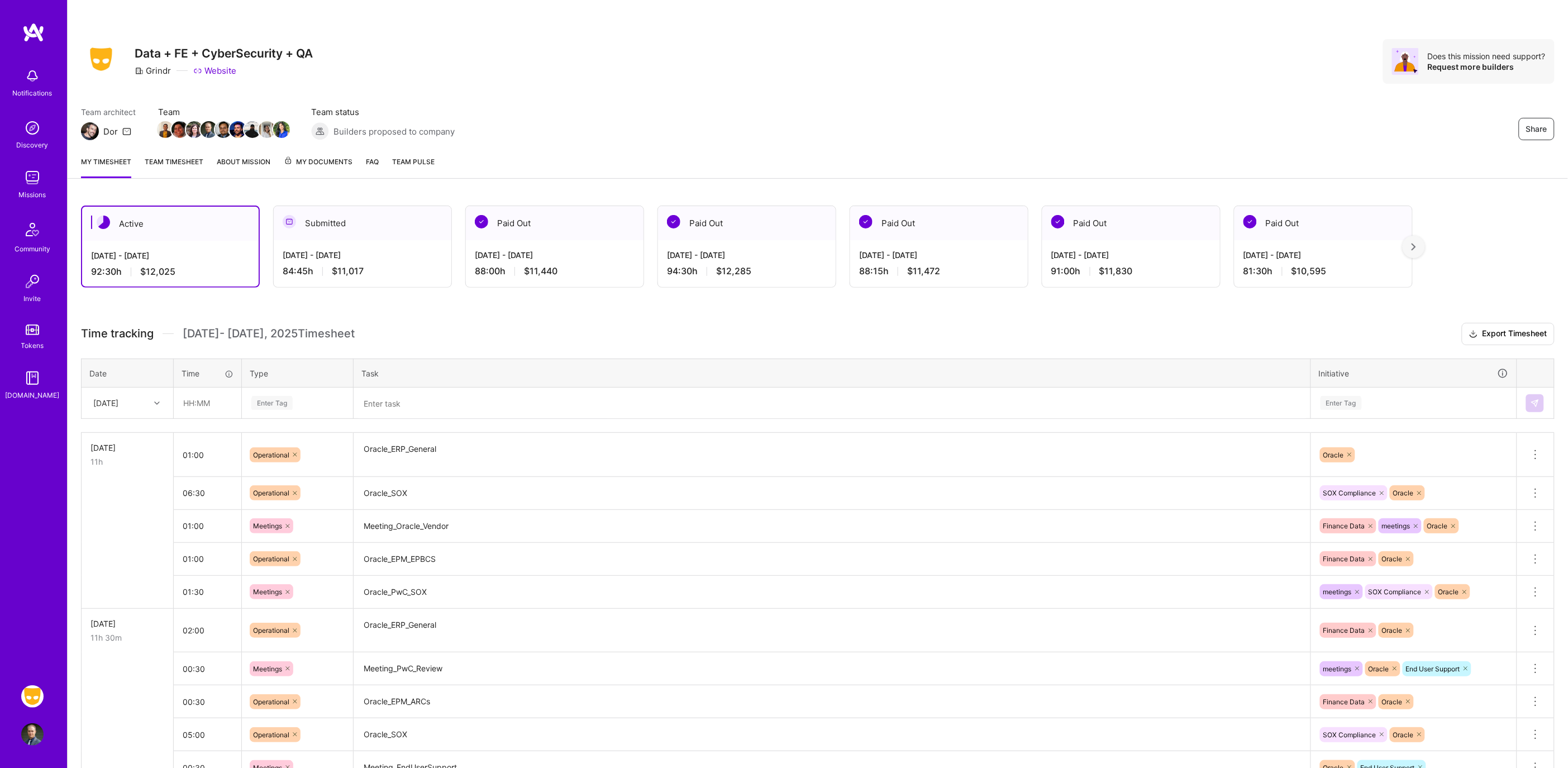
click at [887, 101] on div "Share Data + FE + CyberSecurity + QA Grindr Website Does this mission need supp…" at bounding box center [817, 73] width 1500 height 147
